Goal: Transaction & Acquisition: Subscribe to service/newsletter

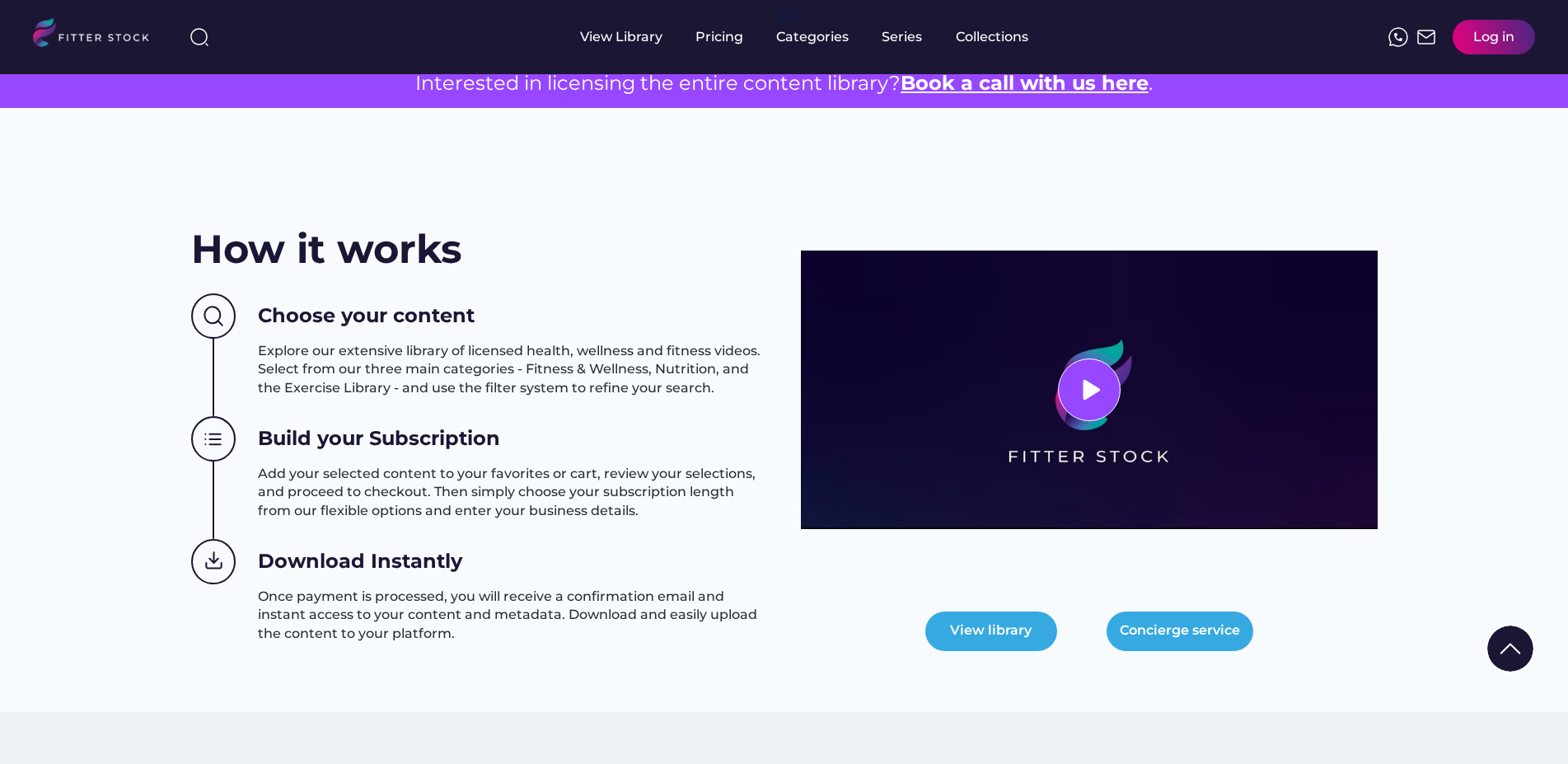
scroll to position [504, 0]
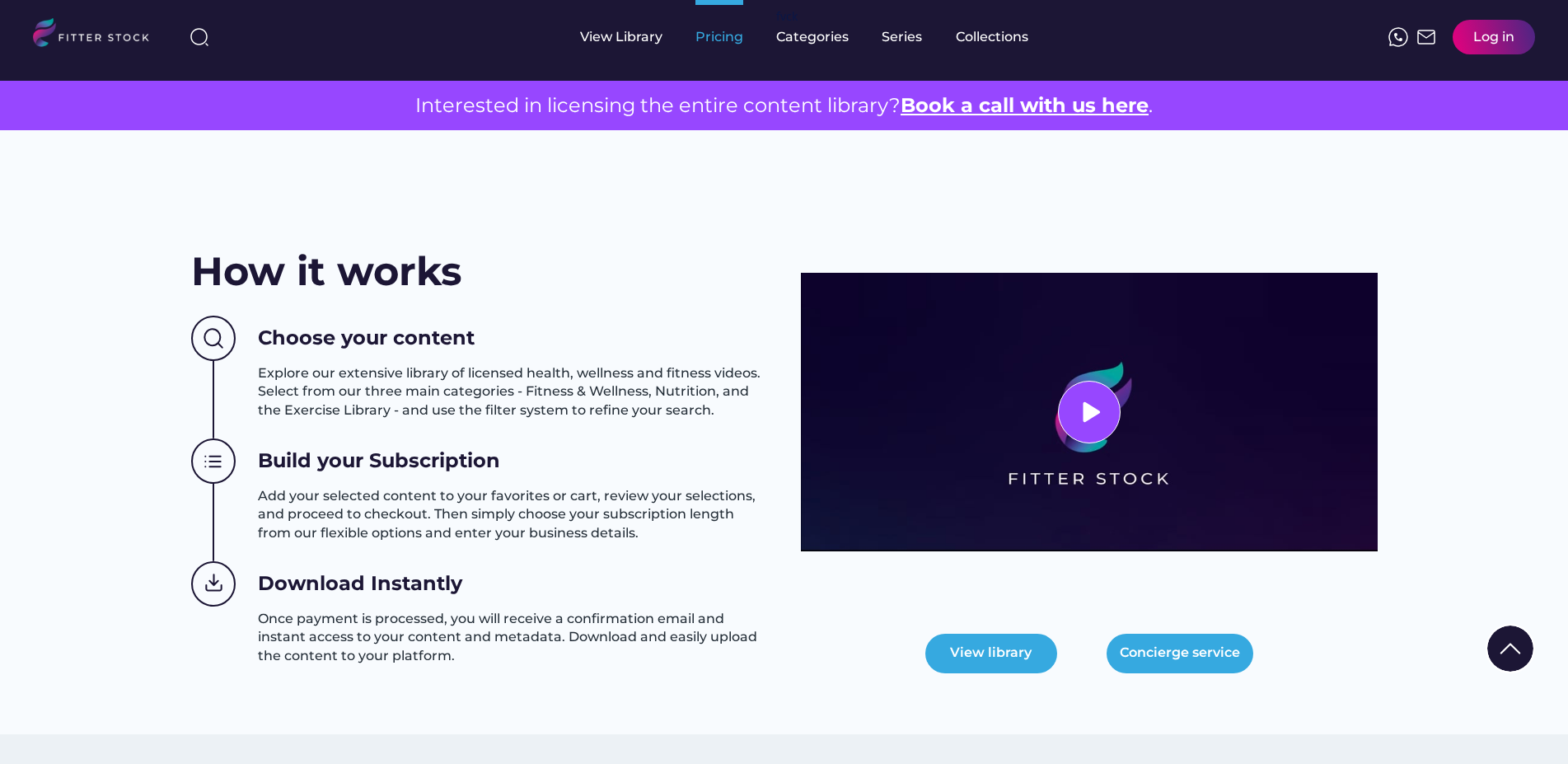
click at [705, 37] on div "Pricing" at bounding box center [719, 37] width 48 height 18
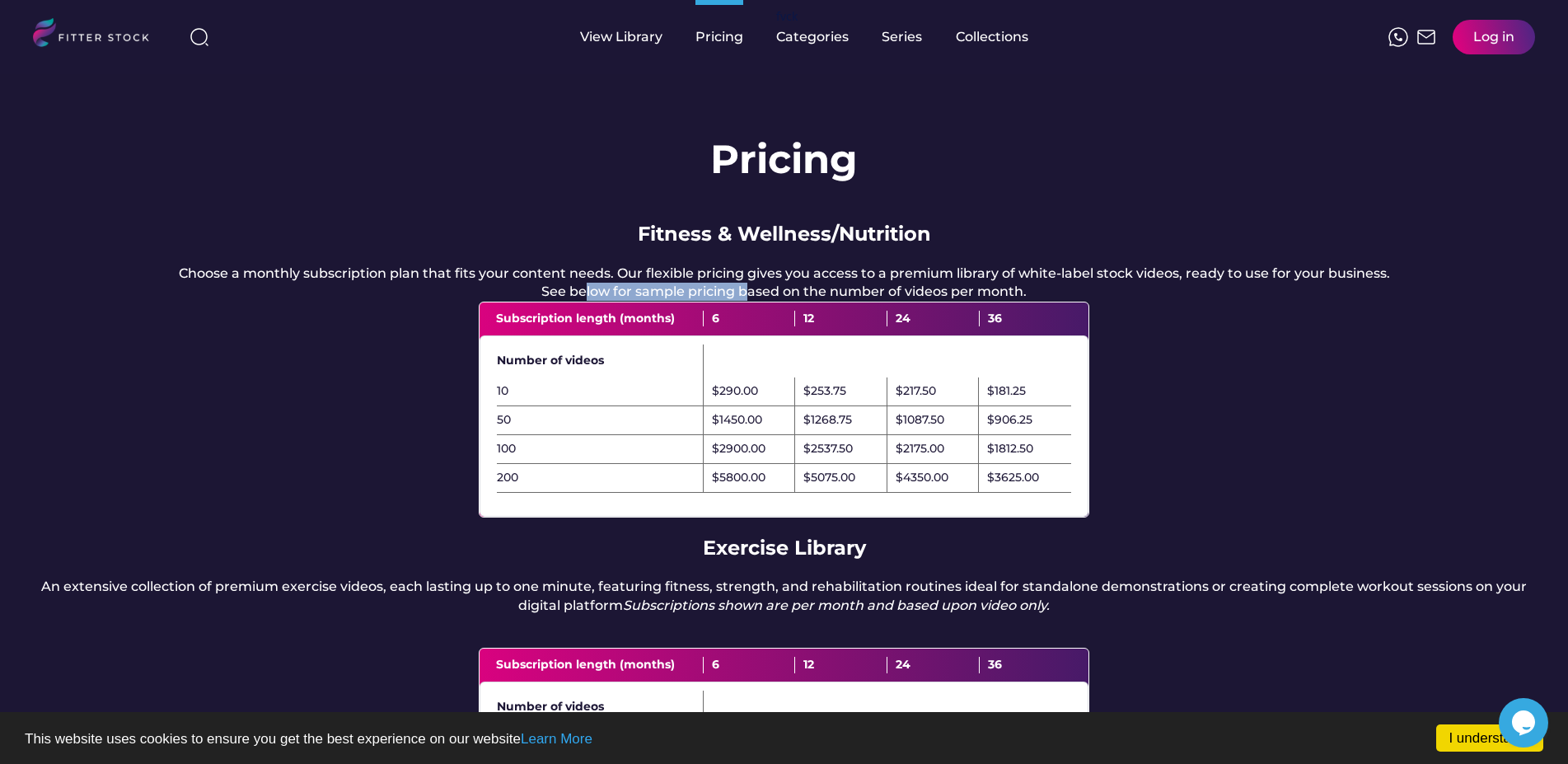
drag, startPoint x: 590, startPoint y: 310, endPoint x: 752, endPoint y: 306, distance: 162.0
click at [752, 301] on div "Choose a monthly subscription plan that fits your content needs. Our flexible p…" at bounding box center [784, 282] width 1211 height 37
drag, startPoint x: 835, startPoint y: 307, endPoint x: 1028, endPoint y: 314, distance: 193.1
click at [1028, 301] on div "Choose a monthly subscription plan that fits your content needs. Our flexible p…" at bounding box center [784, 282] width 1211 height 37
click at [1159, 372] on div "Pricing Fitness & Wellness/Nutrition Choose a monthly subscription plan that fi…" at bounding box center [784, 546] width 1568 height 943
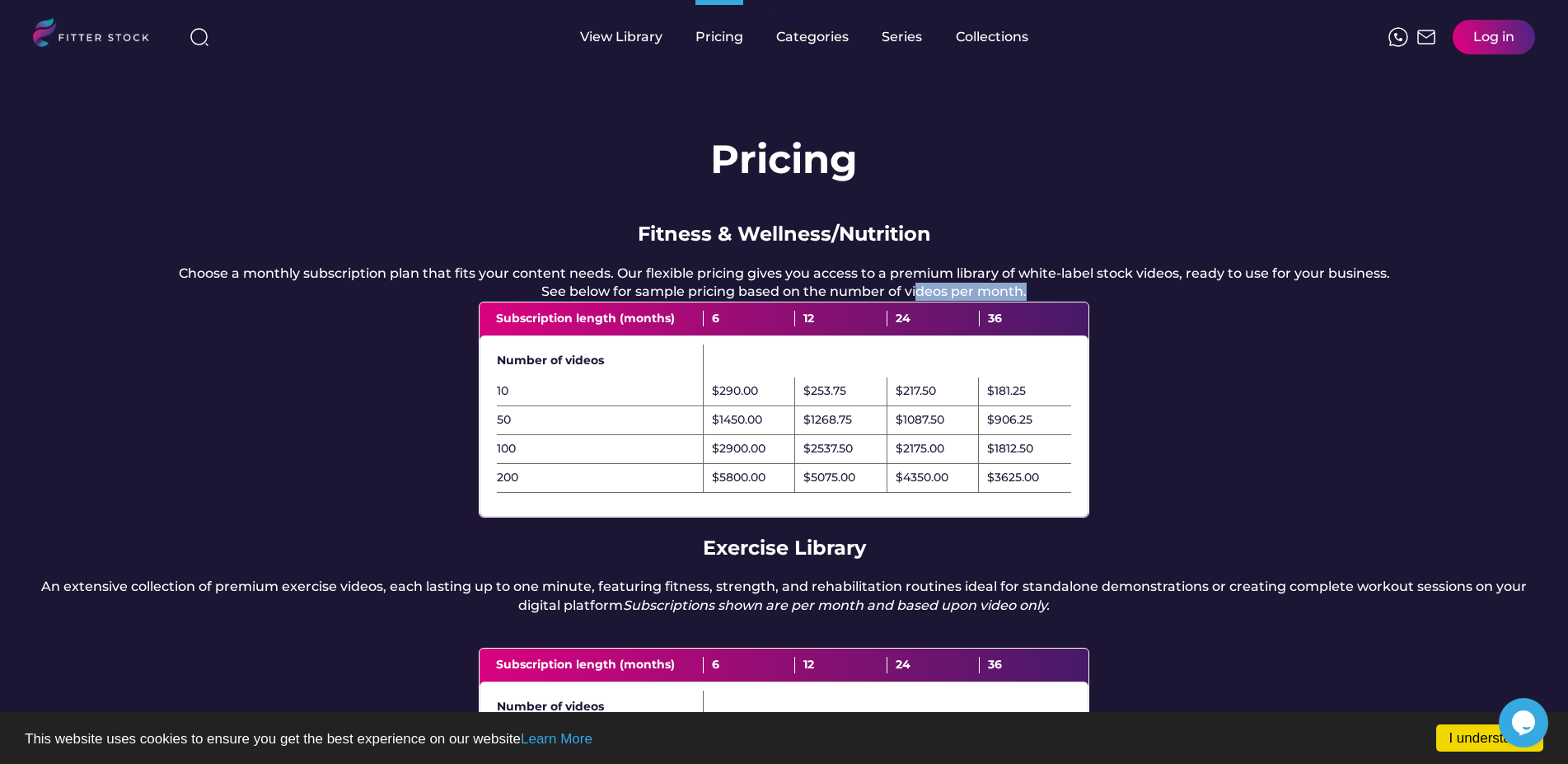
drag, startPoint x: 917, startPoint y: 307, endPoint x: 1044, endPoint y: 307, distance: 127.0
click at [1044, 301] on div "Choose a monthly subscription plan that fits your content needs. Our flexible p…" at bounding box center [784, 282] width 1211 height 37
drag, startPoint x: 538, startPoint y: 342, endPoint x: 598, endPoint y: 342, distance: 60.0
click at [598, 327] on div "Subscription length (months)" at bounding box center [600, 319] width 208 height 17
drag, startPoint x: 826, startPoint y: 336, endPoint x: 982, endPoint y: 333, distance: 156.0
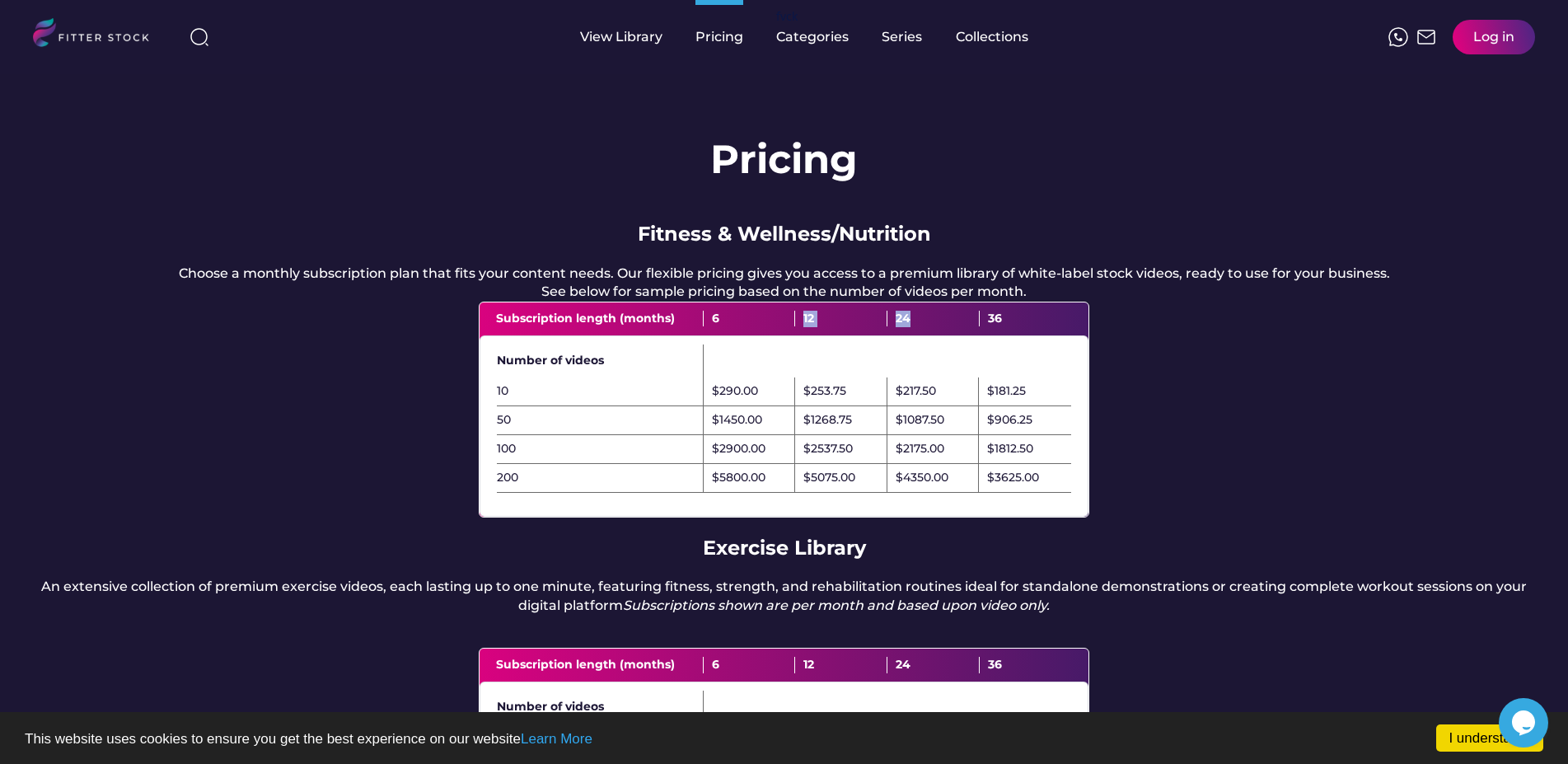
click at [972, 335] on div "Subscription length (months) 6 12 24 36" at bounding box center [784, 318] width 609 height 33
click at [1064, 406] on div "$181.25" at bounding box center [1024, 391] width 92 height 29
drag, startPoint x: 713, startPoint y: 414, endPoint x: 783, endPoint y: 414, distance: 70.0
click at [770, 406] on div "$290.00" at bounding box center [749, 391] width 92 height 29
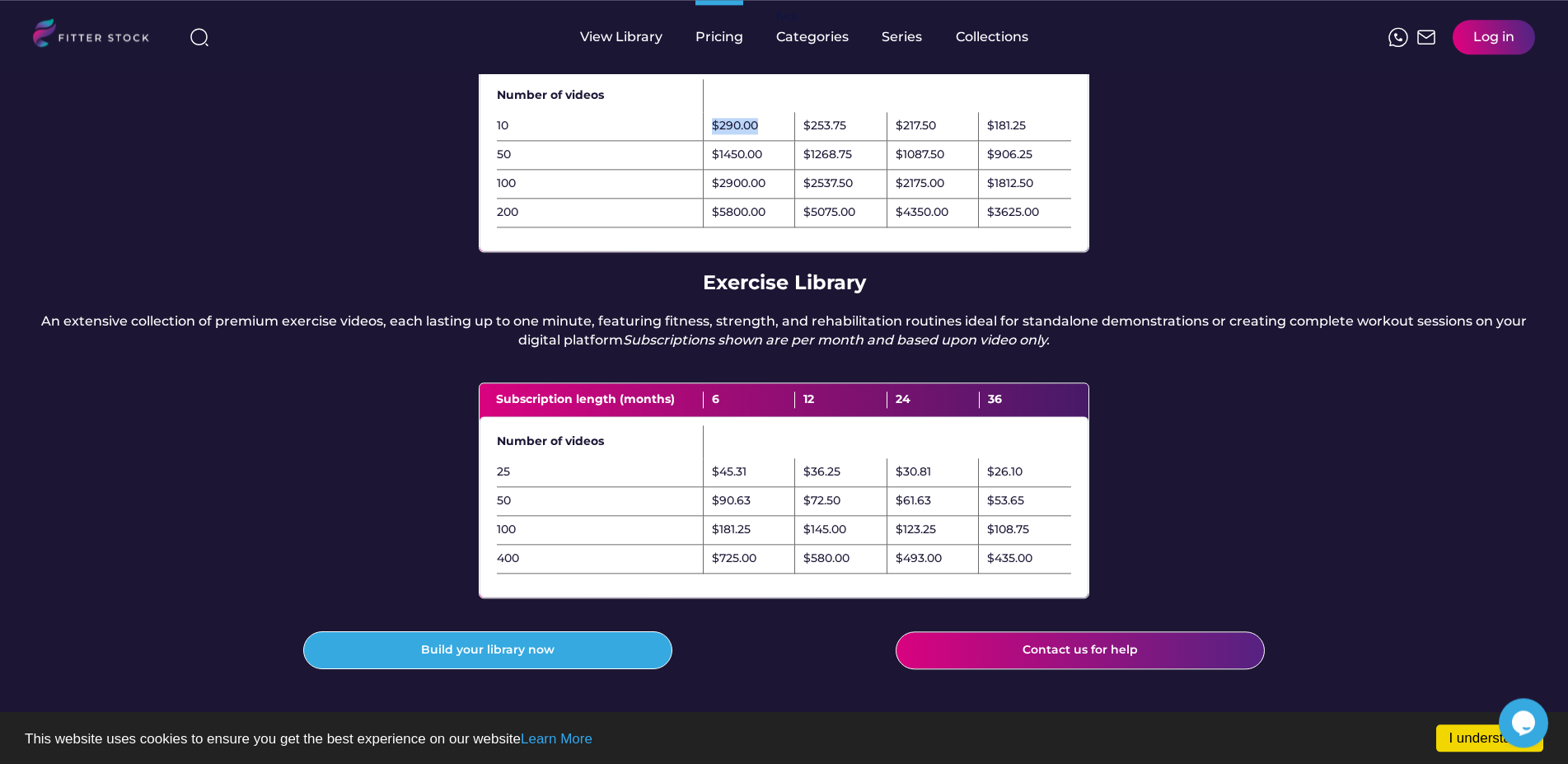
scroll to position [336, 0]
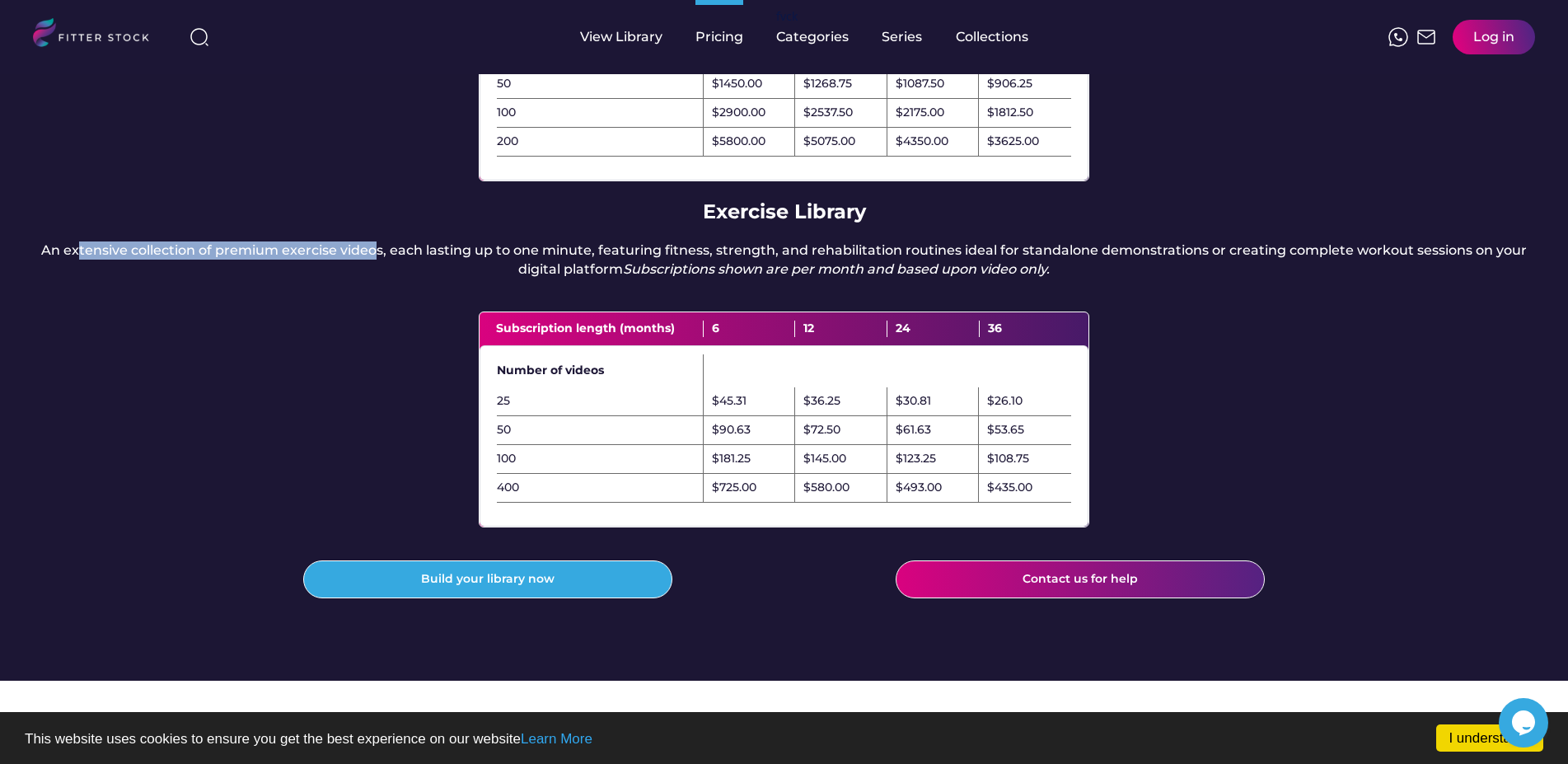
drag, startPoint x: 341, startPoint y: 275, endPoint x: 378, endPoint y: 275, distance: 37.0
click at [378, 275] on div "An extensive collection of premium exercise videos, each lasting up to one minu…" at bounding box center [784, 260] width 1503 height 37
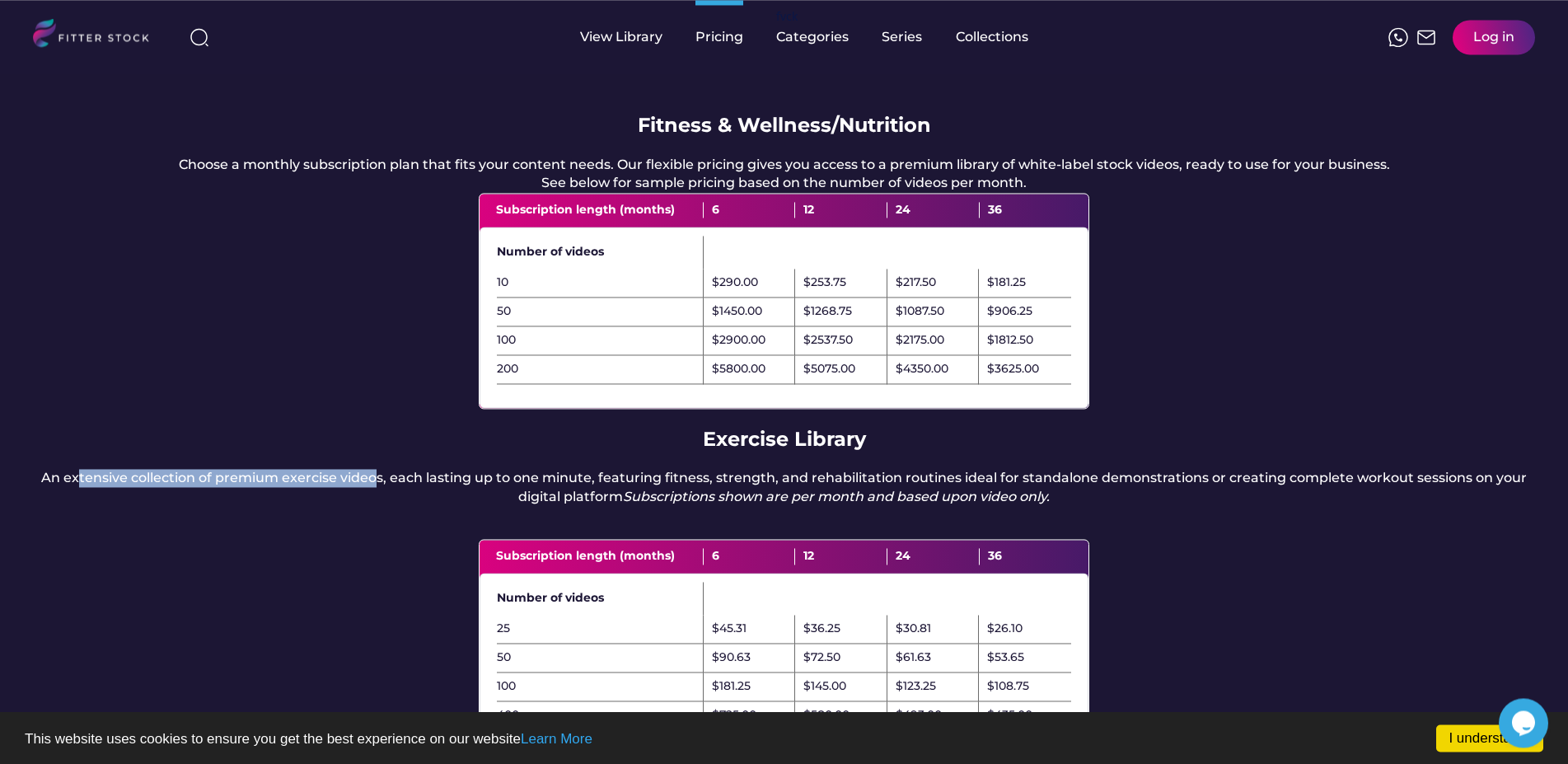
scroll to position [168, 0]
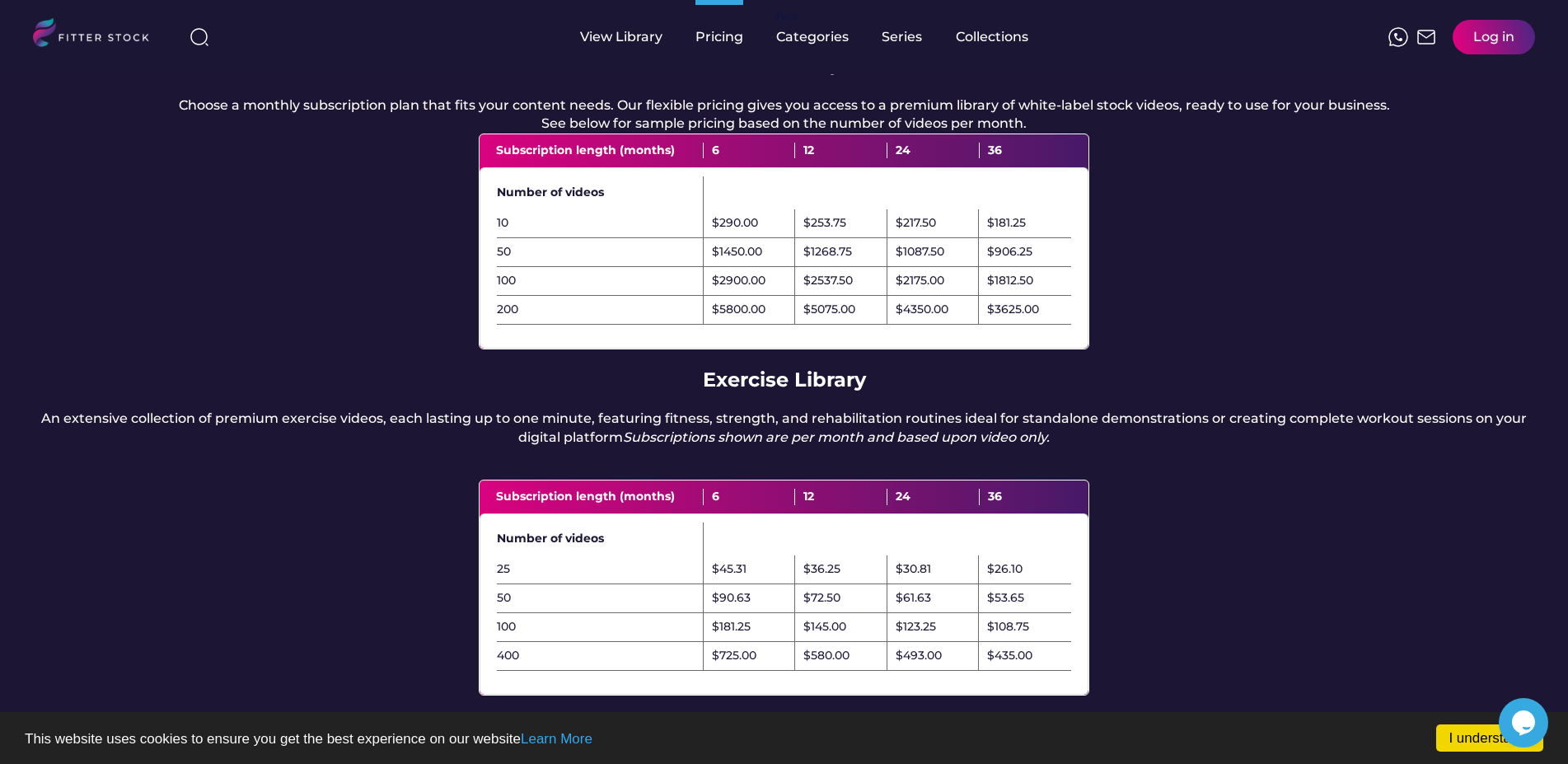
click at [526, 447] on div "An extensive collection of premium exercise videos, each lasting up to one minu…" at bounding box center [784, 427] width 1503 height 37
drag, startPoint x: 59, startPoint y: 435, endPoint x: 172, endPoint y: 438, distance: 113.0
click at [172, 438] on div "An extensive collection of premium exercise videos, each lasting up to one minu…" at bounding box center [784, 427] width 1503 height 37
click at [230, 443] on div "An extensive collection of premium exercise videos, each lasting up to one minu…" at bounding box center [784, 427] width 1503 height 37
drag, startPoint x: 140, startPoint y: 442, endPoint x: 410, endPoint y: 436, distance: 270.1
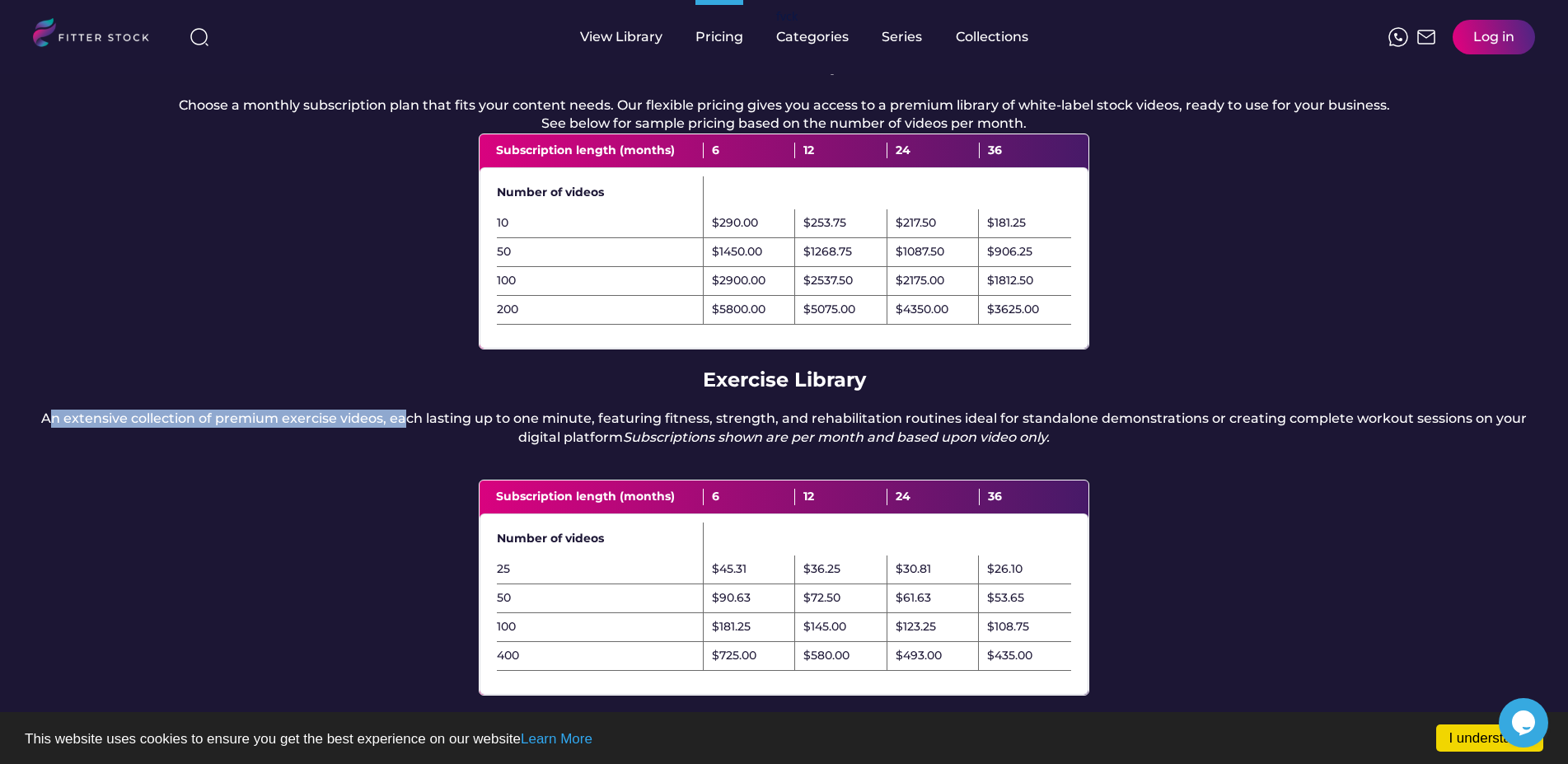
click at [410, 436] on div "An extensive collection of premium exercise videos, each lasting up to one minu…" at bounding box center [784, 427] width 1503 height 37
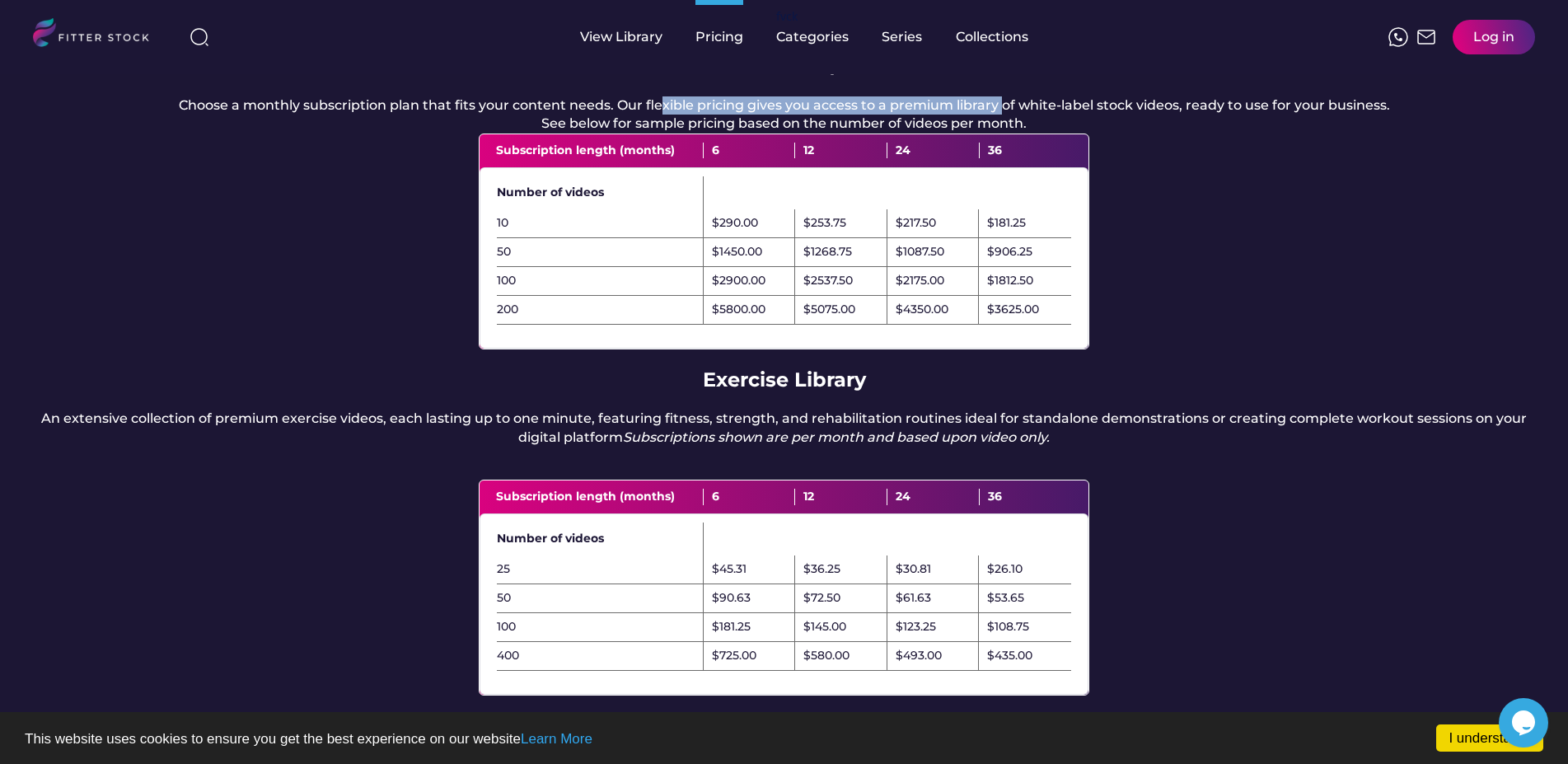
drag, startPoint x: 687, startPoint y: 108, endPoint x: 1046, endPoint y: 81, distance: 360.0
click at [1017, 85] on div "Pricing Fitness & Wellness/Nutrition Choose a monthly subscription plan that fi…" at bounding box center [784, 378] width 1568 height 943
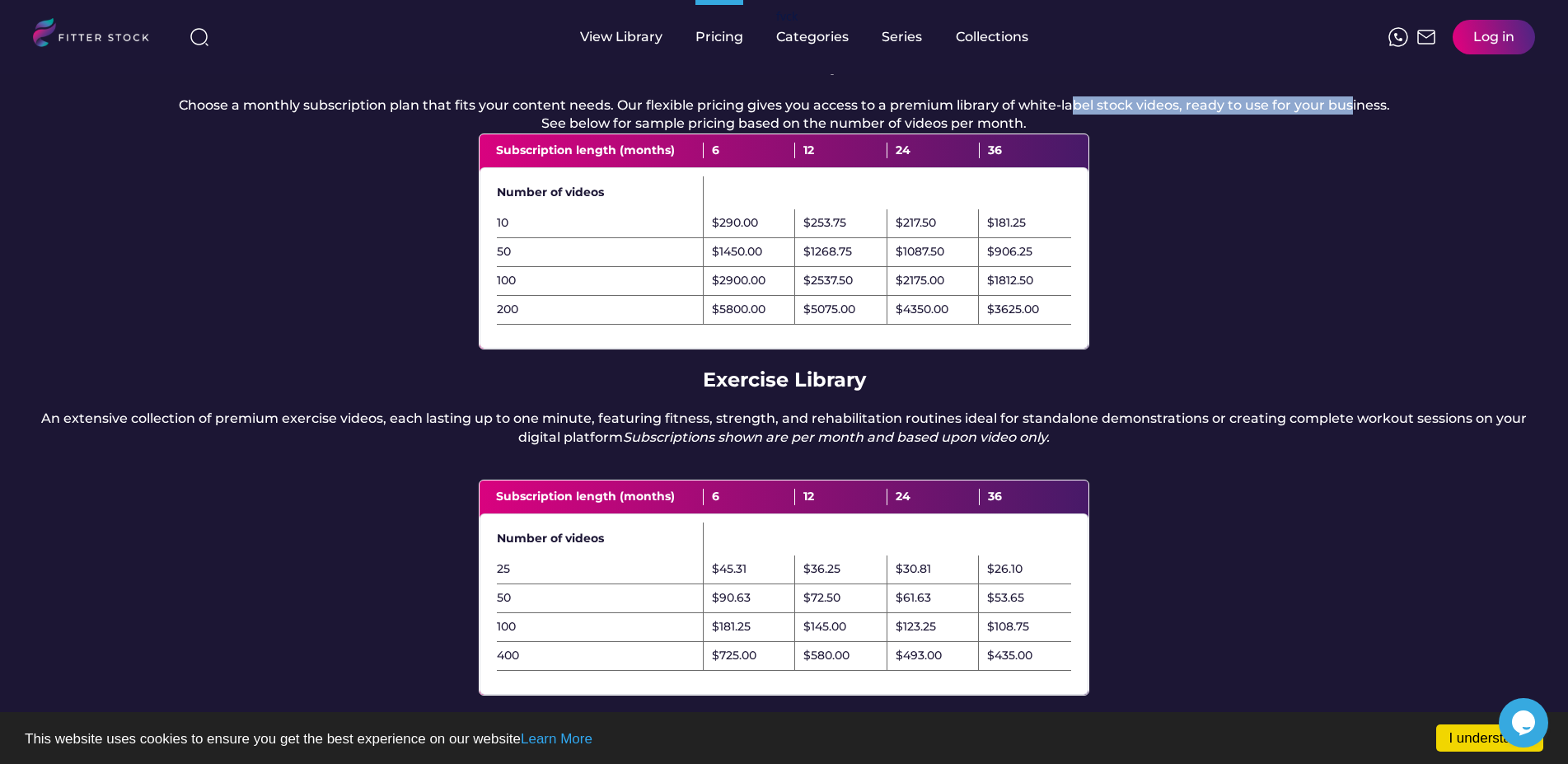
drag, startPoint x: 1070, startPoint y: 103, endPoint x: 1385, endPoint y: 95, distance: 315.1
click at [1358, 94] on div "Pricing Fitness & Wellness/Nutrition Choose a monthly subscription plan that fi…" at bounding box center [784, 378] width 1568 height 943
click at [1414, 105] on div "Pricing Fitness & Wellness/Nutrition Choose a monthly subscription plan that fi…" at bounding box center [784, 378] width 1568 height 943
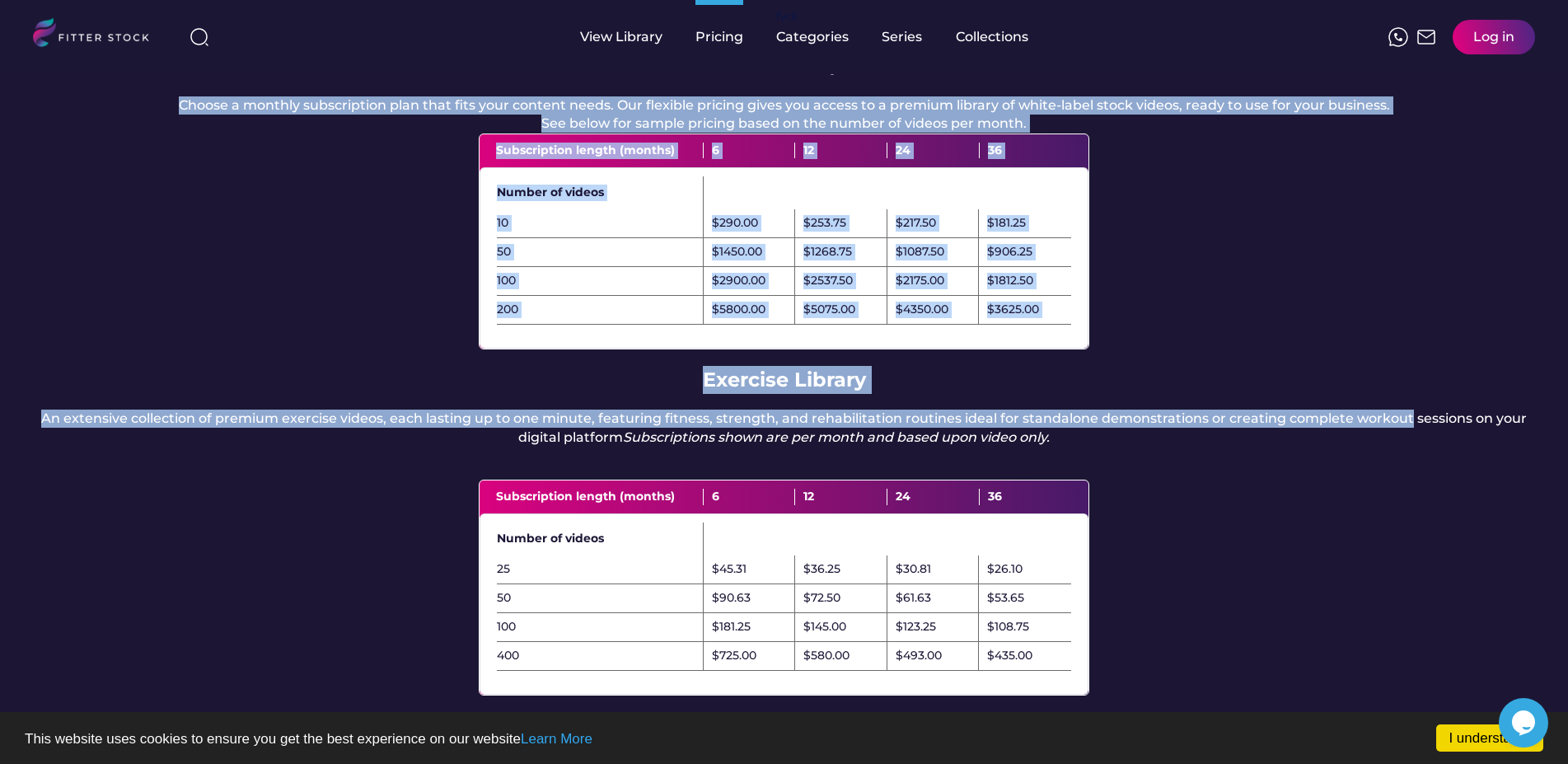
drag, startPoint x: 1334, startPoint y: 114, endPoint x: 913, endPoint y: 140, distance: 421.8
click at [906, 127] on div "Pricing Fitness & Wellness/Nutrition Choose a monthly subscription plan that fi…" at bounding box center [784, 378] width 1568 height 943
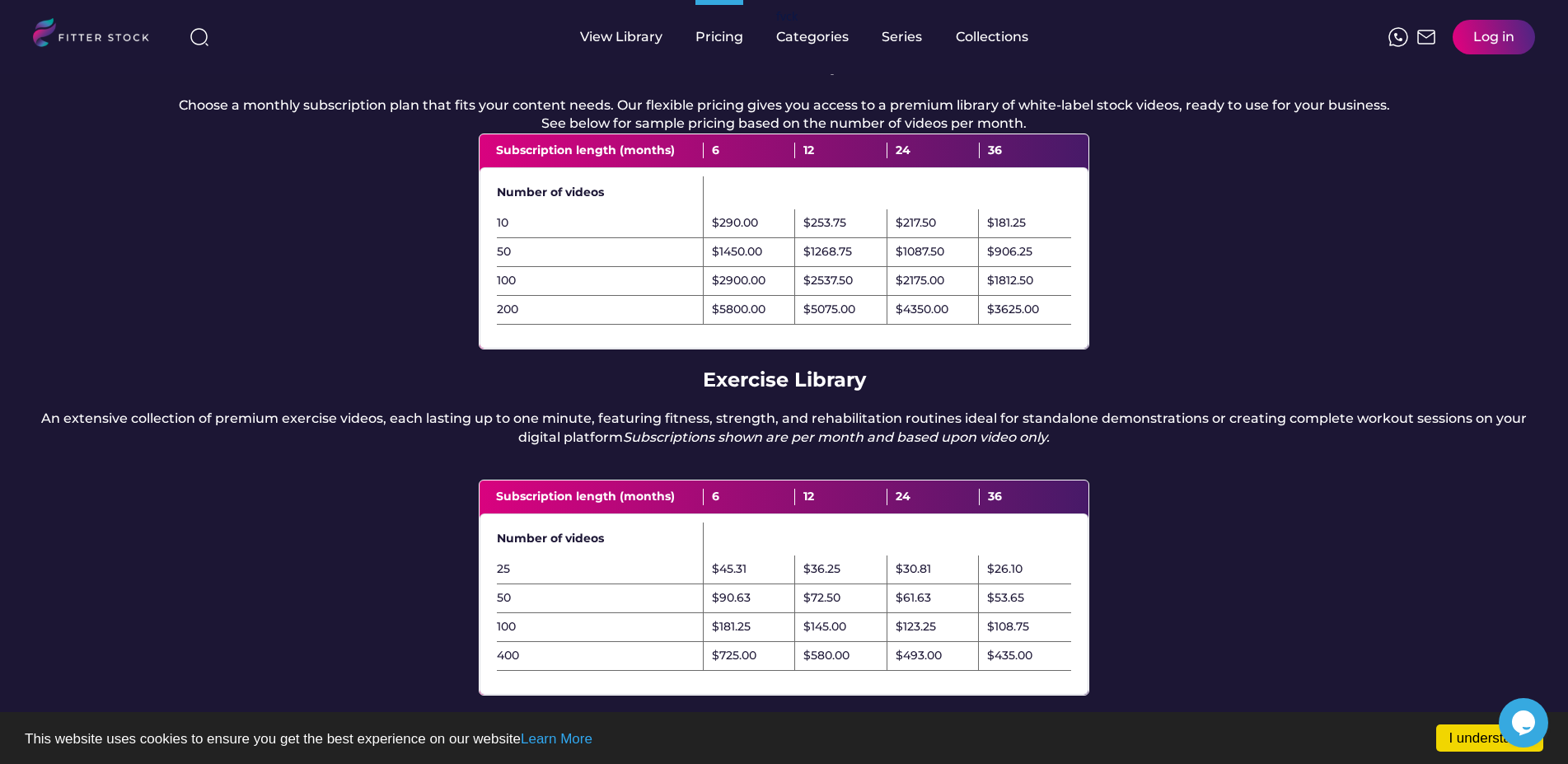
drag, startPoint x: 1098, startPoint y: 453, endPoint x: 902, endPoint y: 445, distance: 196.2
click at [1098, 447] on div "An extensive collection of premium exercise videos, each lasting up to one minu…" at bounding box center [784, 427] width 1503 height 37
drag, startPoint x: 805, startPoint y: 434, endPoint x: 1100, endPoint y: 434, distance: 295.0
click at [1077, 434] on div "An extensive collection of premium exercise videos, each lasting up to one minu…" at bounding box center [784, 427] width 1503 height 37
drag, startPoint x: 618, startPoint y: 475, endPoint x: 843, endPoint y: 470, distance: 225.1
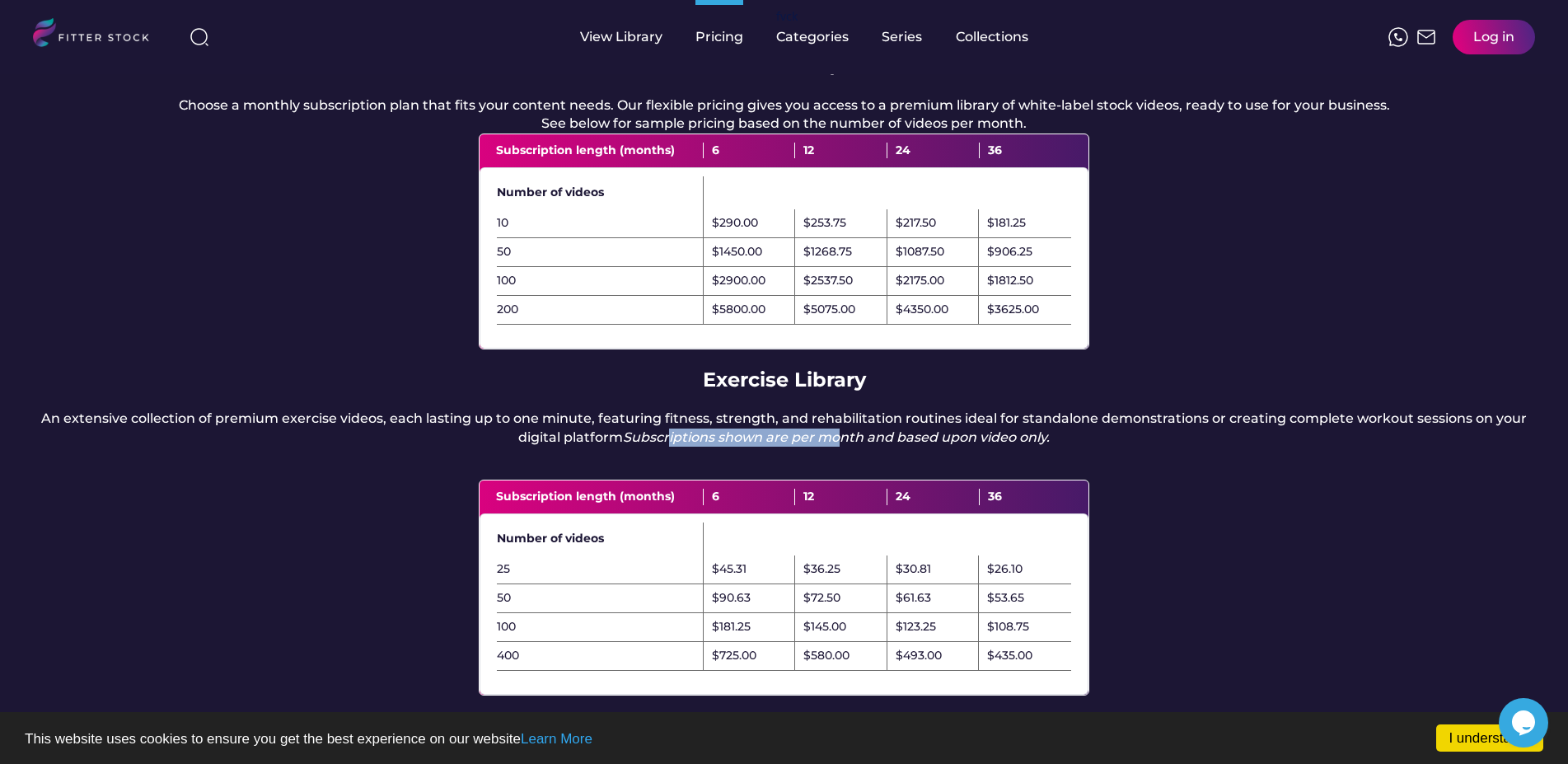
click at [836, 445] on em "Subscriptions shown are per month and based upon video only." at bounding box center [836, 437] width 427 height 16
drag, startPoint x: 1002, startPoint y: 470, endPoint x: 649, endPoint y: 467, distance: 353.0
click at [650, 447] on div "An extensive collection of premium exercise videos, each lasting up to one minu…" at bounding box center [784, 427] width 1503 height 37
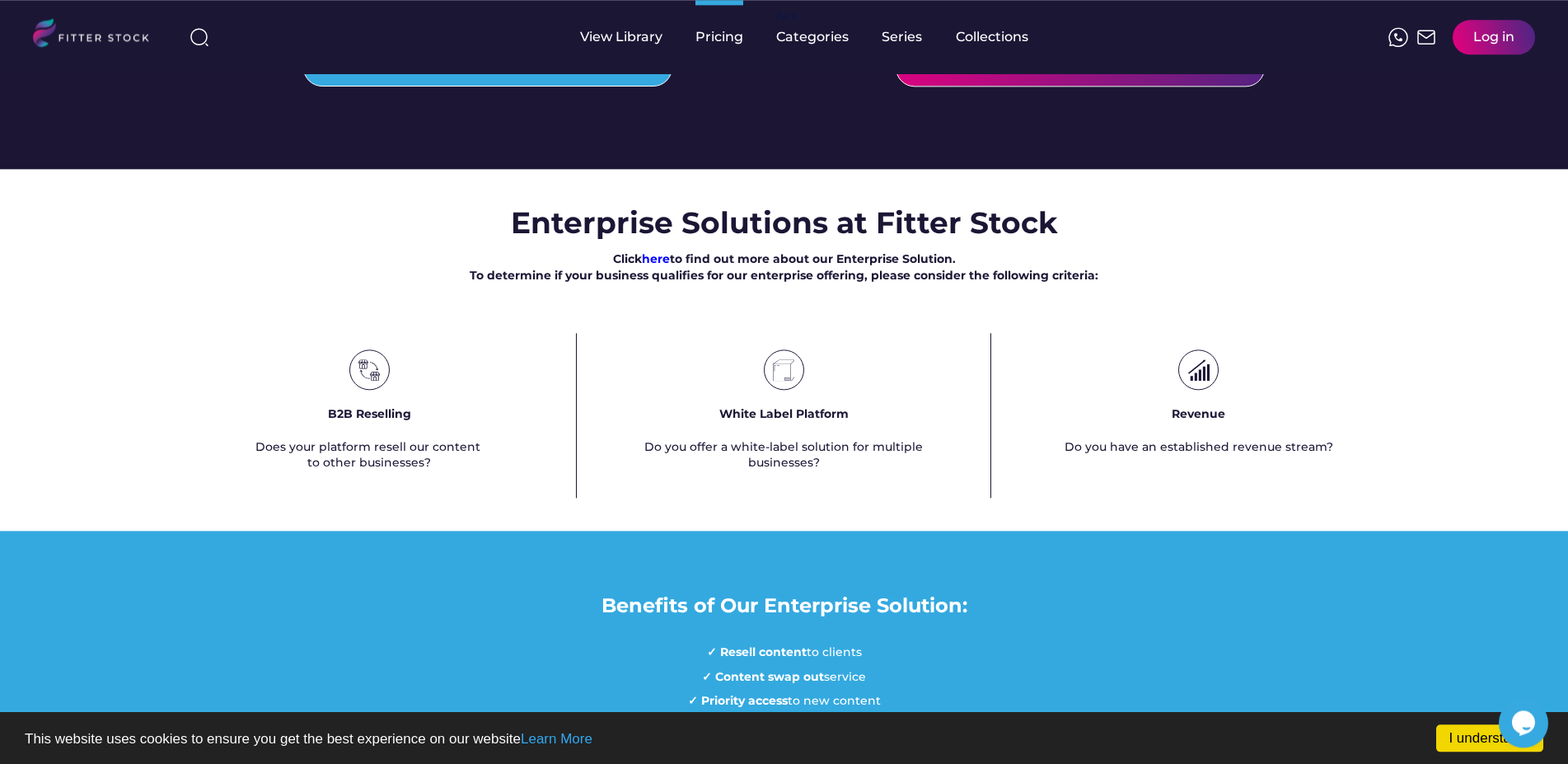
scroll to position [925, 0]
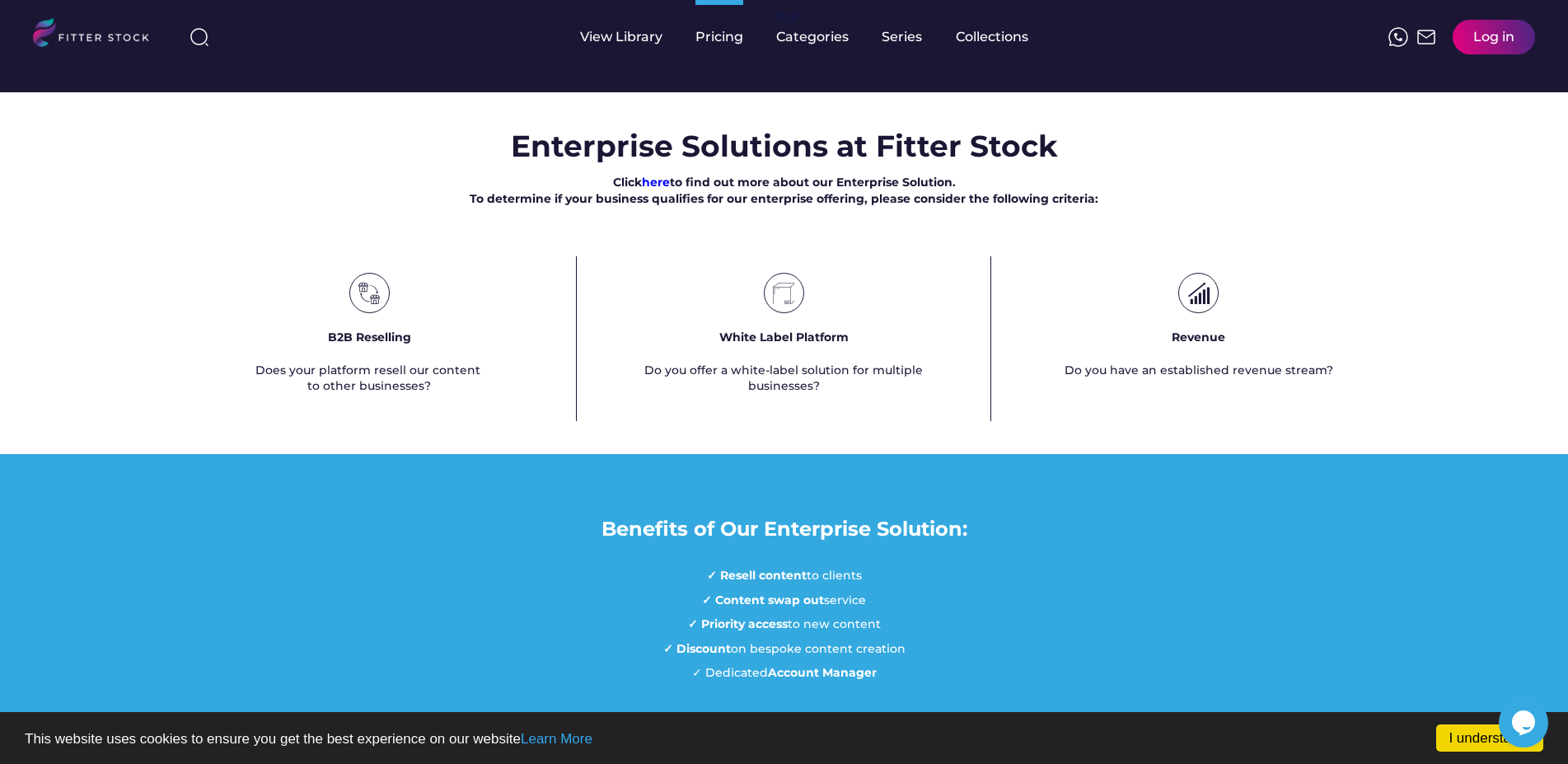
click at [369, 304] on icon at bounding box center [369, 293] width 22 height 22
drag, startPoint x: 278, startPoint y: 417, endPoint x: 415, endPoint y: 444, distance: 139.6
click at [415, 394] on div "Does your platform resell our content to other businesses?" at bounding box center [369, 379] width 228 height 32
click at [441, 394] on div "Does your platform resell our content to other businesses?" at bounding box center [369, 379] width 228 height 32
drag, startPoint x: 322, startPoint y: 439, endPoint x: 251, endPoint y: 424, distance: 72.6
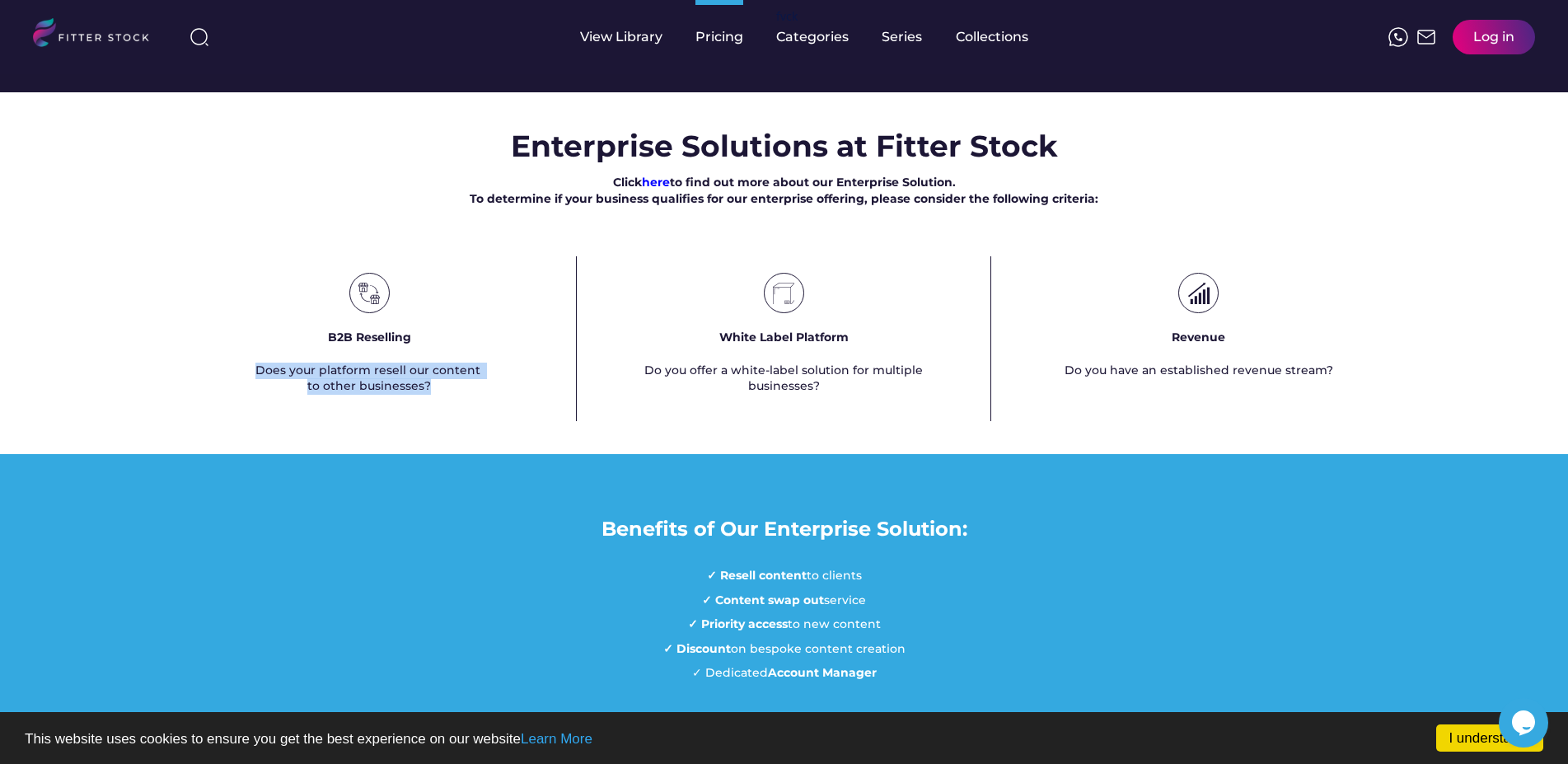
click at [251, 421] on div "B2B Reselling Does your platform resell our content to other businesses?" at bounding box center [369, 339] width 414 height 164
drag, startPoint x: 370, startPoint y: 393, endPoint x: 375, endPoint y: 360, distance: 33.4
click at [370, 346] on div "B2B Reselling" at bounding box center [369, 338] width 83 height 17
click at [371, 313] on div at bounding box center [369, 292] width 41 height 41
click at [656, 189] on font "here" at bounding box center [656, 181] width 28 height 15
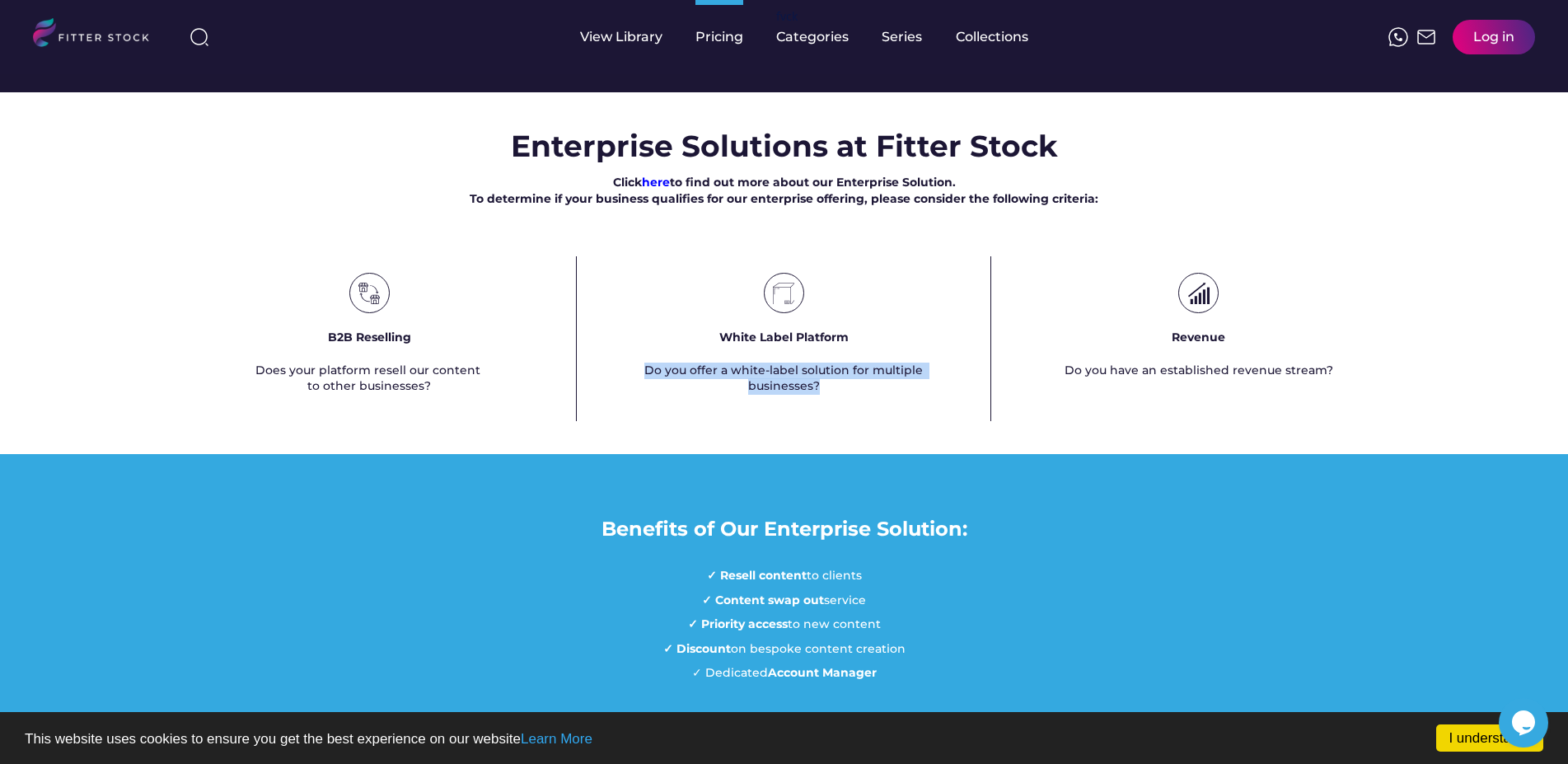
drag, startPoint x: 683, startPoint y: 426, endPoint x: 838, endPoint y: 444, distance: 156.0
click at [838, 394] on div "Do you offer a white-label solution for multiple businesses?" at bounding box center [784, 379] width 331 height 32
click at [904, 421] on div "White Label Platform Do you offer a white-label solution for multiple businesse…" at bounding box center [784, 339] width 414 height 164
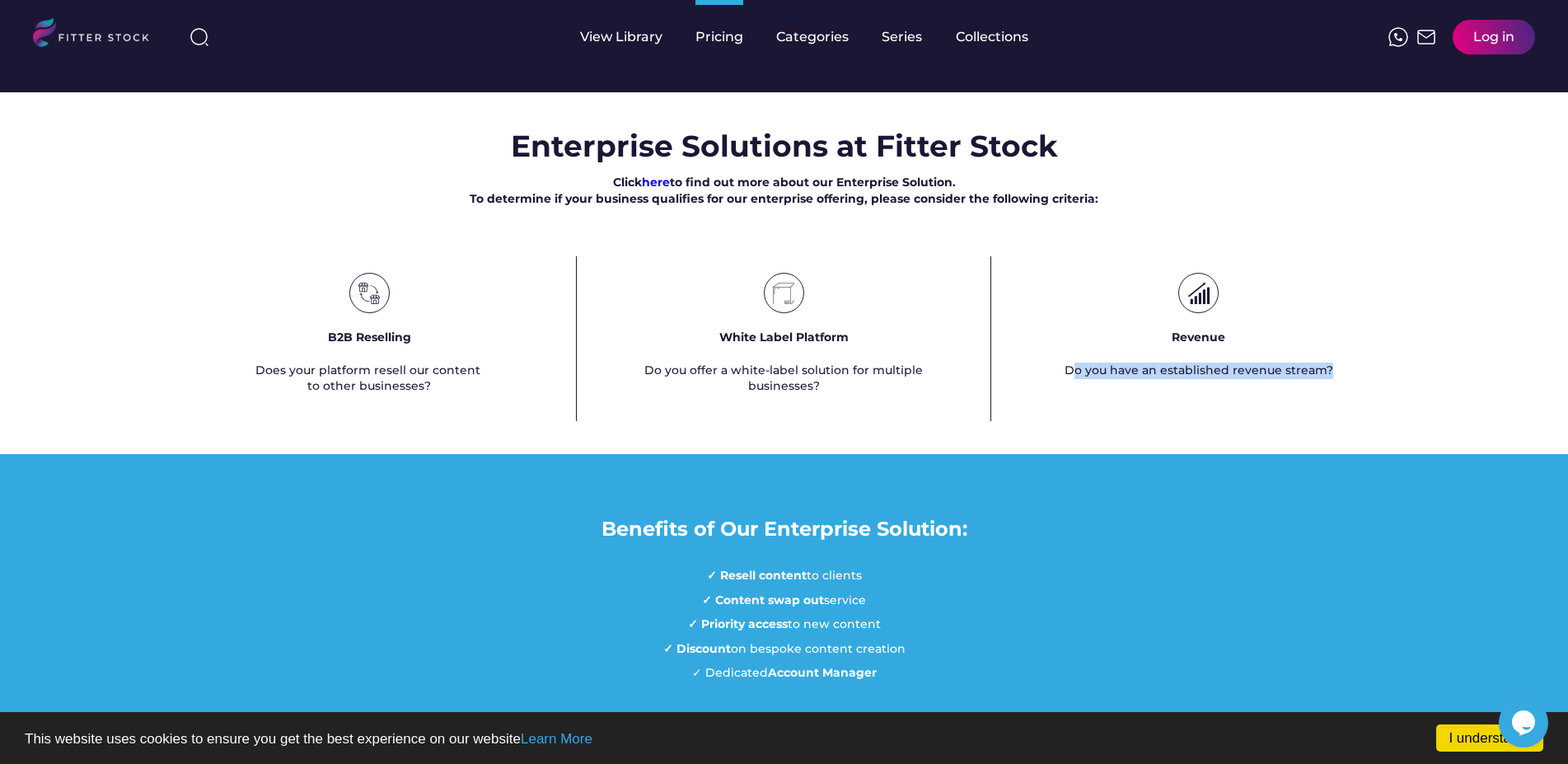
drag, startPoint x: 1077, startPoint y: 424, endPoint x: 1392, endPoint y: 435, distance: 315.2
click at [1391, 421] on div "Revenue Do you have an established revenue stream?" at bounding box center [1199, 339] width 414 height 164
click at [1384, 421] on div "B2B Reselling Does your platform resell our content to other businesses? White …" at bounding box center [784, 339] width 1382 height 164
drag, startPoint x: 1105, startPoint y: 435, endPoint x: 1376, endPoint y: 435, distance: 271.0
click at [1365, 421] on div "Revenue Do you have an established revenue stream?" at bounding box center [1199, 339] width 414 height 164
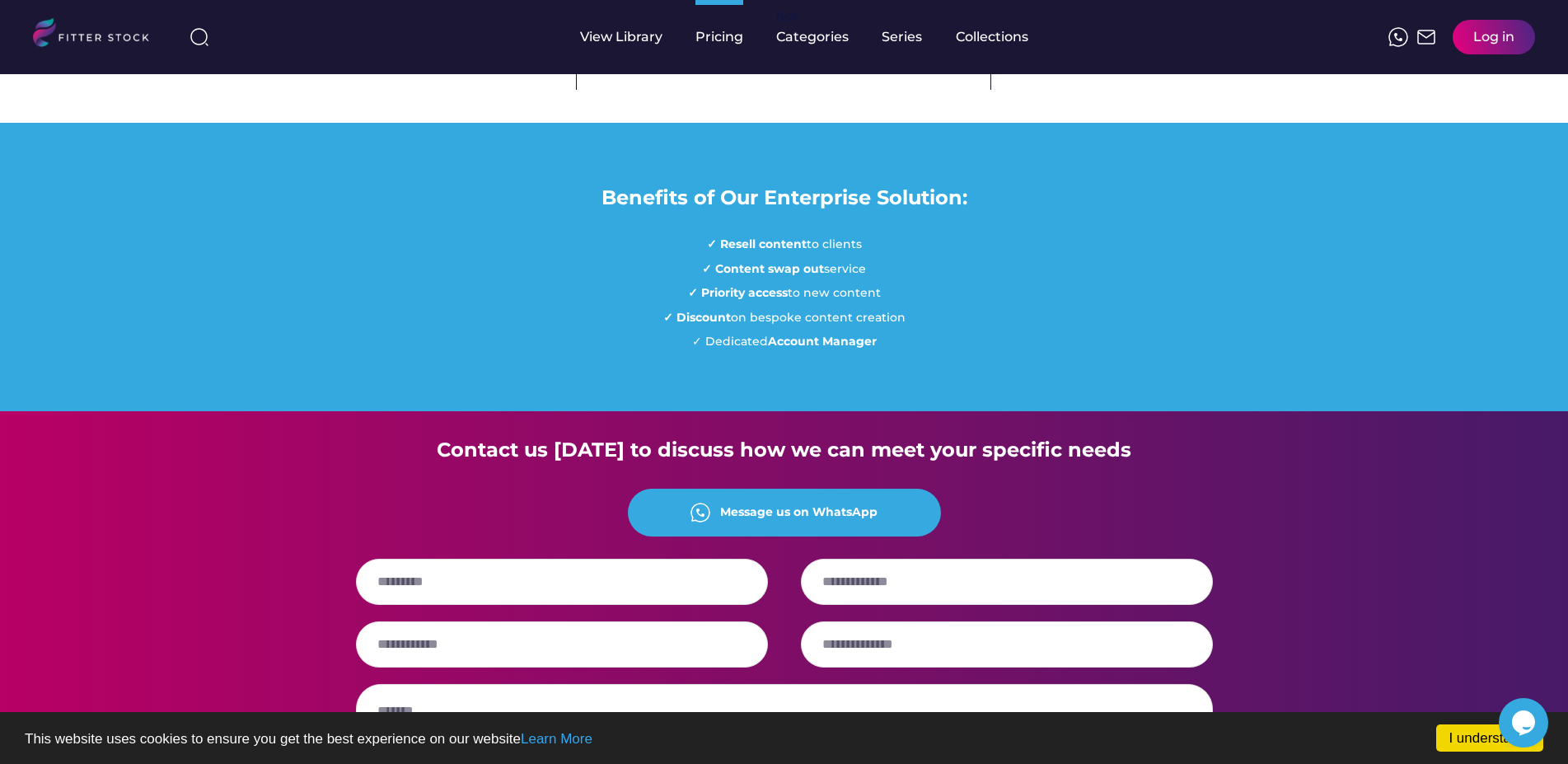
scroll to position [1261, 0]
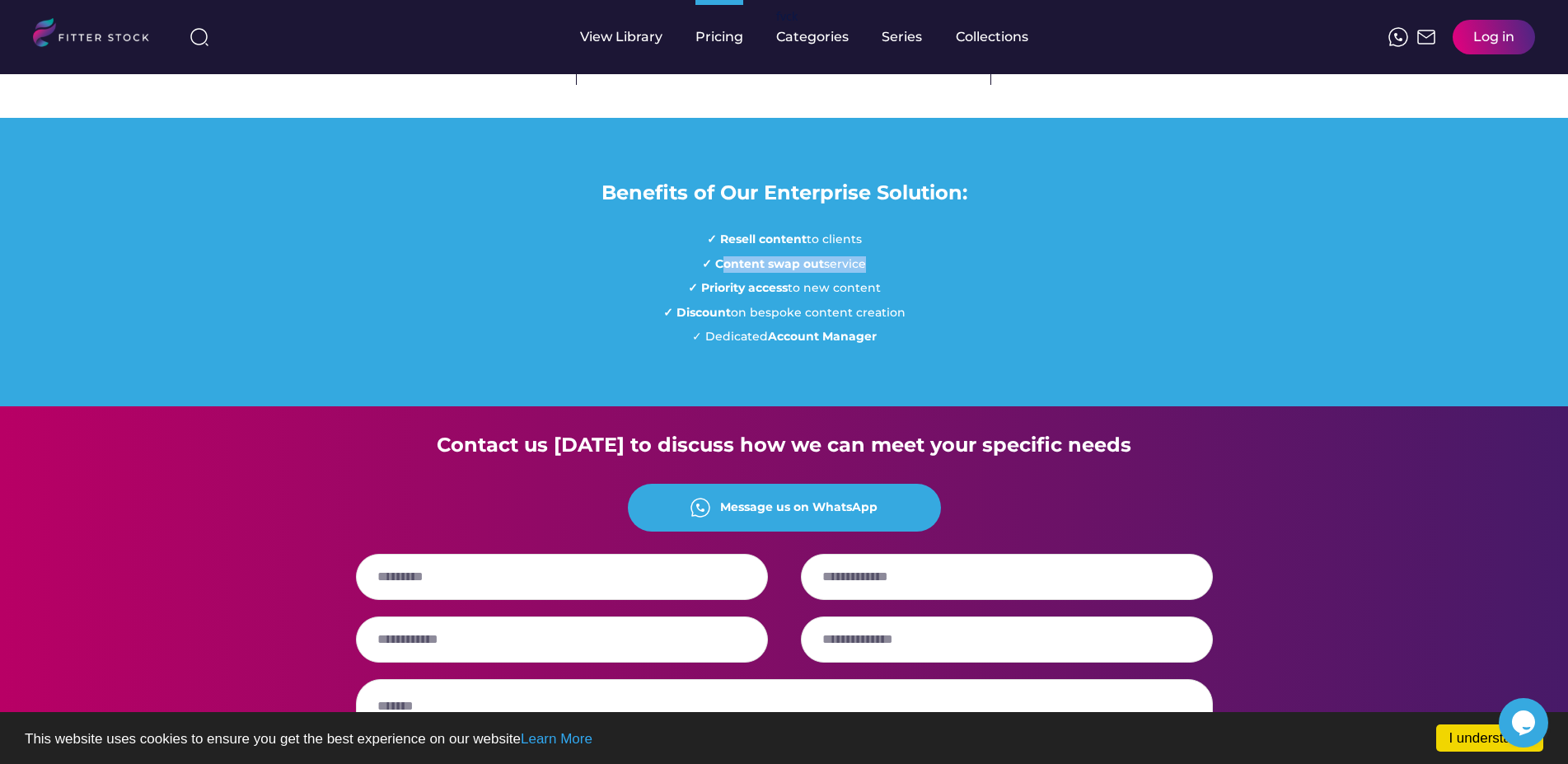
drag, startPoint x: 723, startPoint y: 323, endPoint x: 917, endPoint y: 317, distance: 194.1
click at [869, 317] on div "✓ Resell content to clients ✓ Content swap out service ✓ Priority access to new…" at bounding box center [784, 288] width 243 height 114
click at [741, 295] on strong "✓ Priority access" at bounding box center [738, 287] width 100 height 15
drag, startPoint x: 712, startPoint y: 342, endPoint x: 880, endPoint y: 341, distance: 168.0
click at [880, 296] on div "✓ Priority access to new content" at bounding box center [784, 288] width 193 height 17
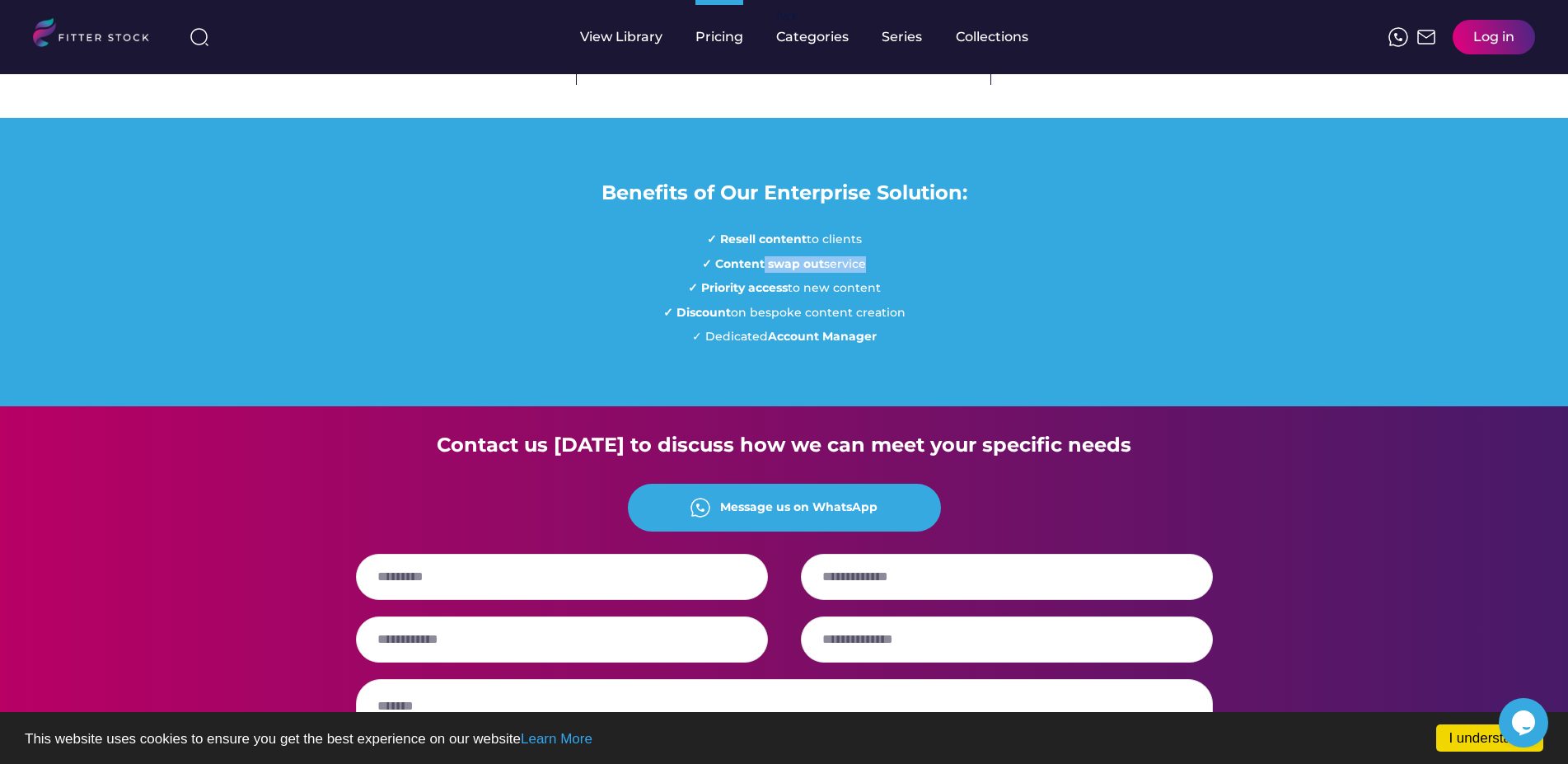
drag, startPoint x: 763, startPoint y: 317, endPoint x: 861, endPoint y: 323, distance: 98.2
click at [861, 273] on div "✓ Content swap out service" at bounding box center [784, 265] width 164 height 17
drag, startPoint x: 694, startPoint y: 362, endPoint x: 846, endPoint y: 370, distance: 152.2
click at [846, 321] on div "✓ Discount on bespoke content creation" at bounding box center [784, 313] width 243 height 17
click at [862, 321] on div "✓ Discount on bespoke content creation" at bounding box center [784, 313] width 243 height 17
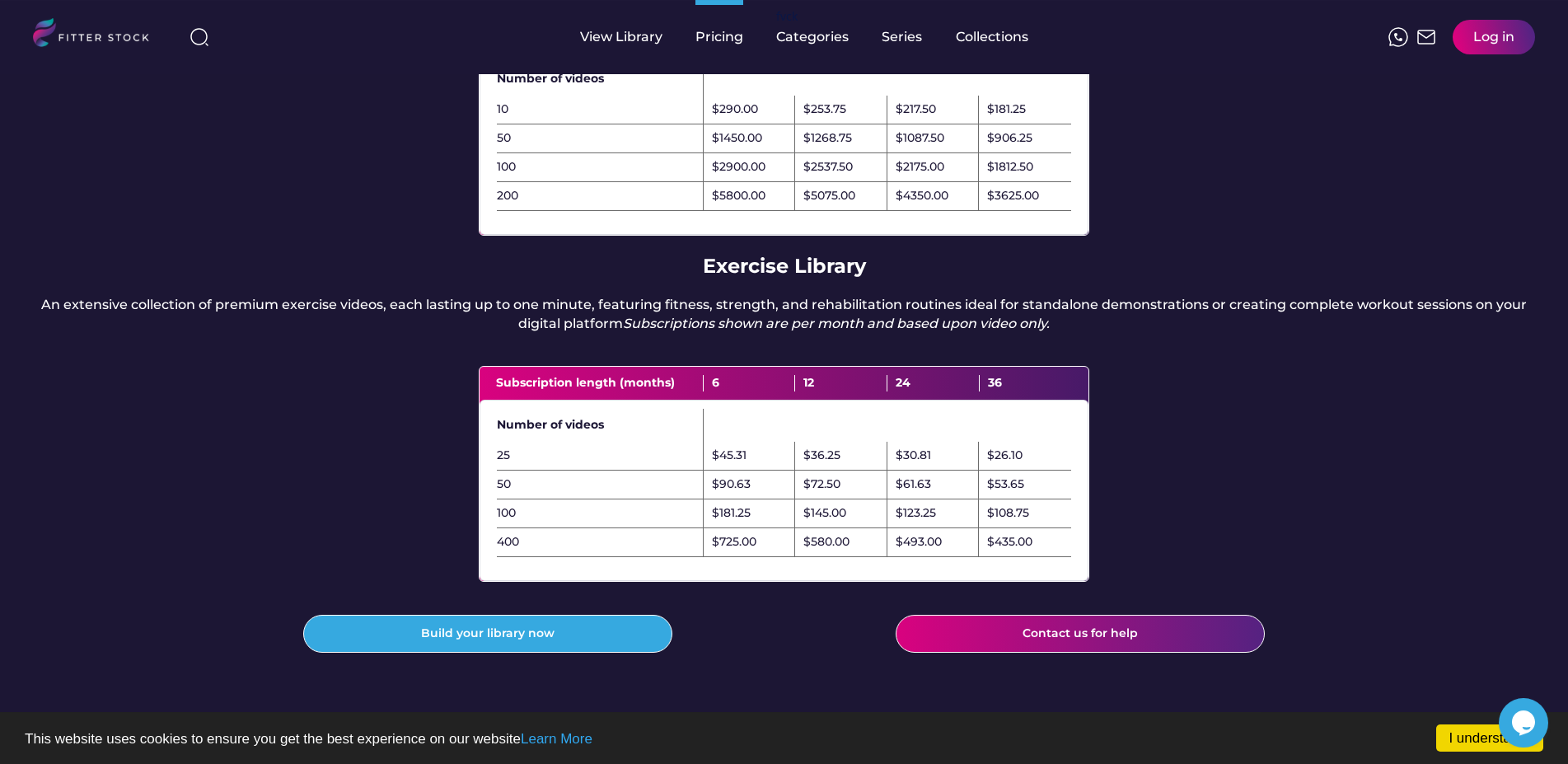
scroll to position [278, 0]
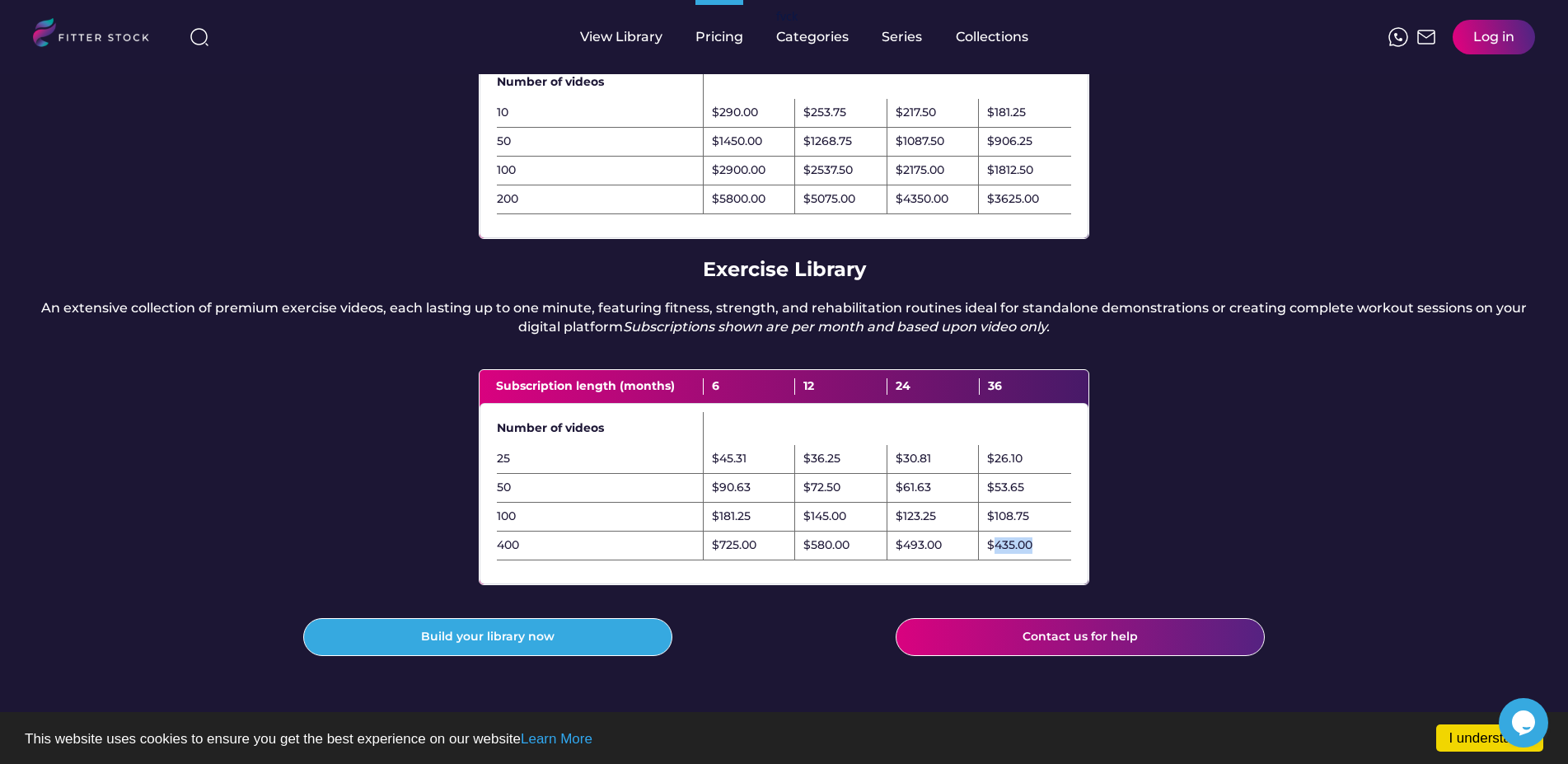
drag, startPoint x: 992, startPoint y: 583, endPoint x: 1044, endPoint y: 581, distance: 52.0
click at [1039, 561] on div "$435.00" at bounding box center [1024, 546] width 92 height 29
click at [1060, 561] on div "$435.00" at bounding box center [1024, 546] width 92 height 29
click at [1066, 561] on div "$435.00" at bounding box center [1024, 546] width 92 height 29
drag, startPoint x: 870, startPoint y: 583, endPoint x: 799, endPoint y: 584, distance: 71.0
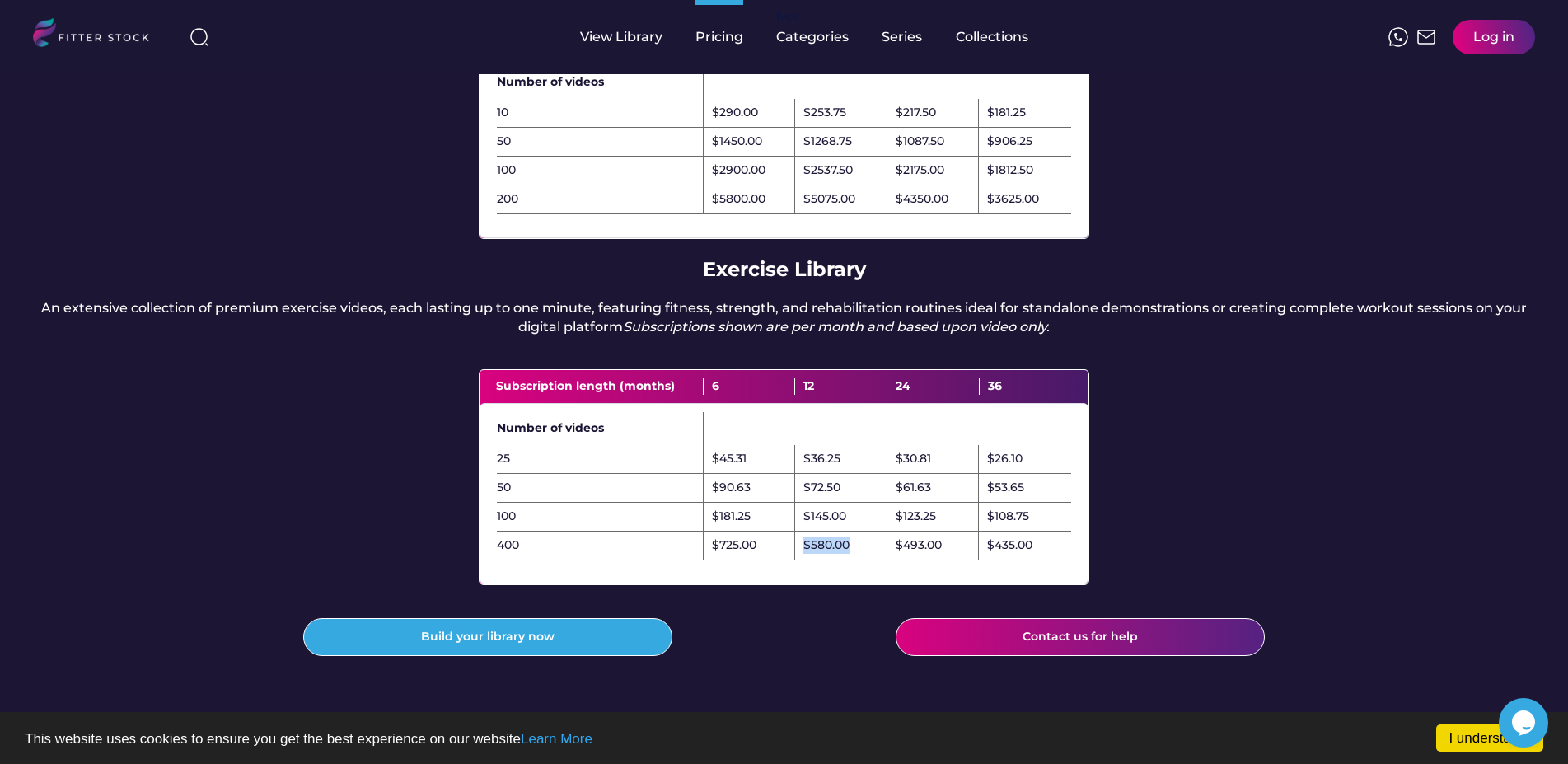
click at [799, 561] on div "$580.00" at bounding box center [841, 546] width 92 height 29
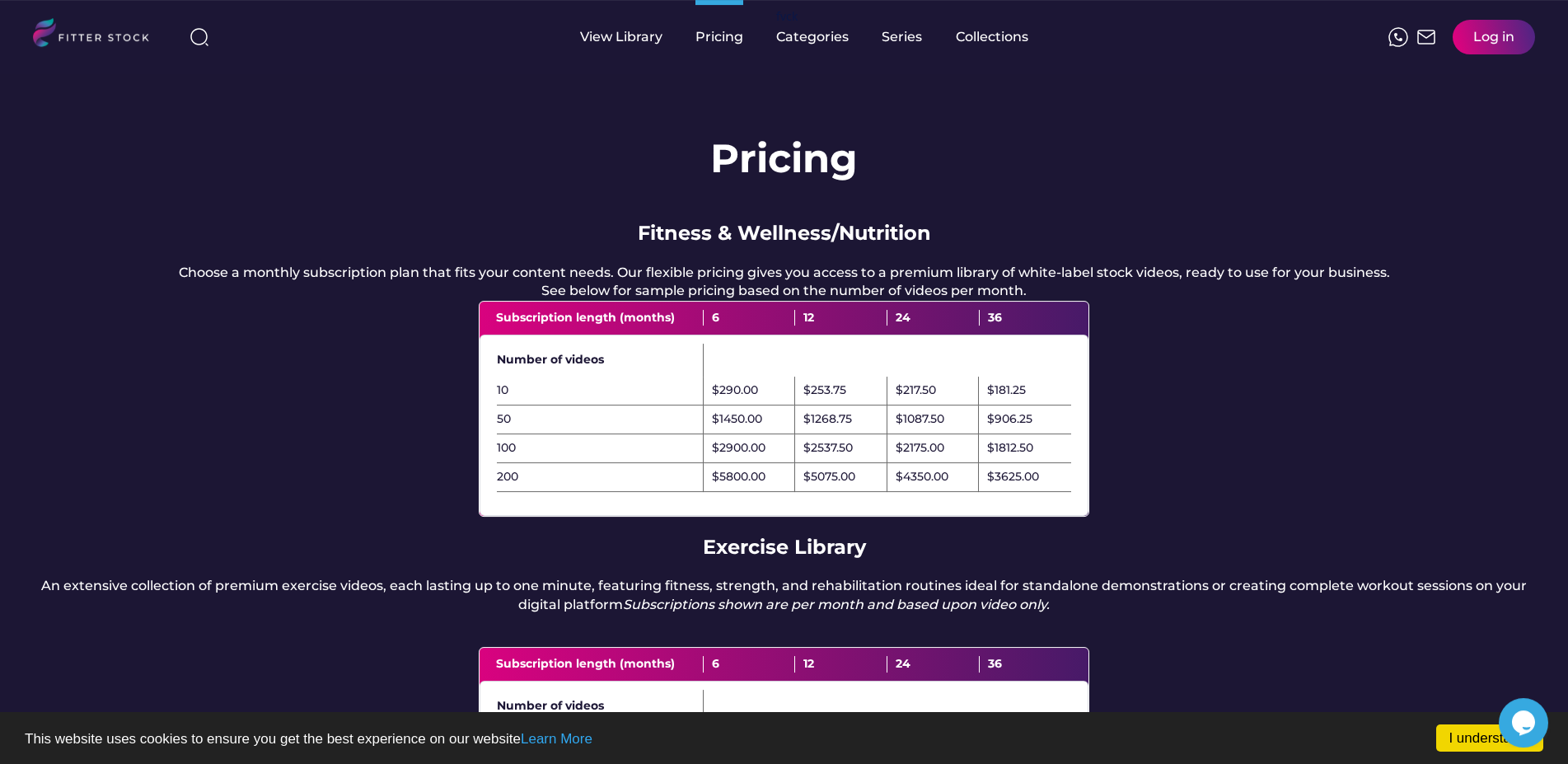
scroll to position [0, 0]
